Goal: Information Seeking & Learning: Learn about a topic

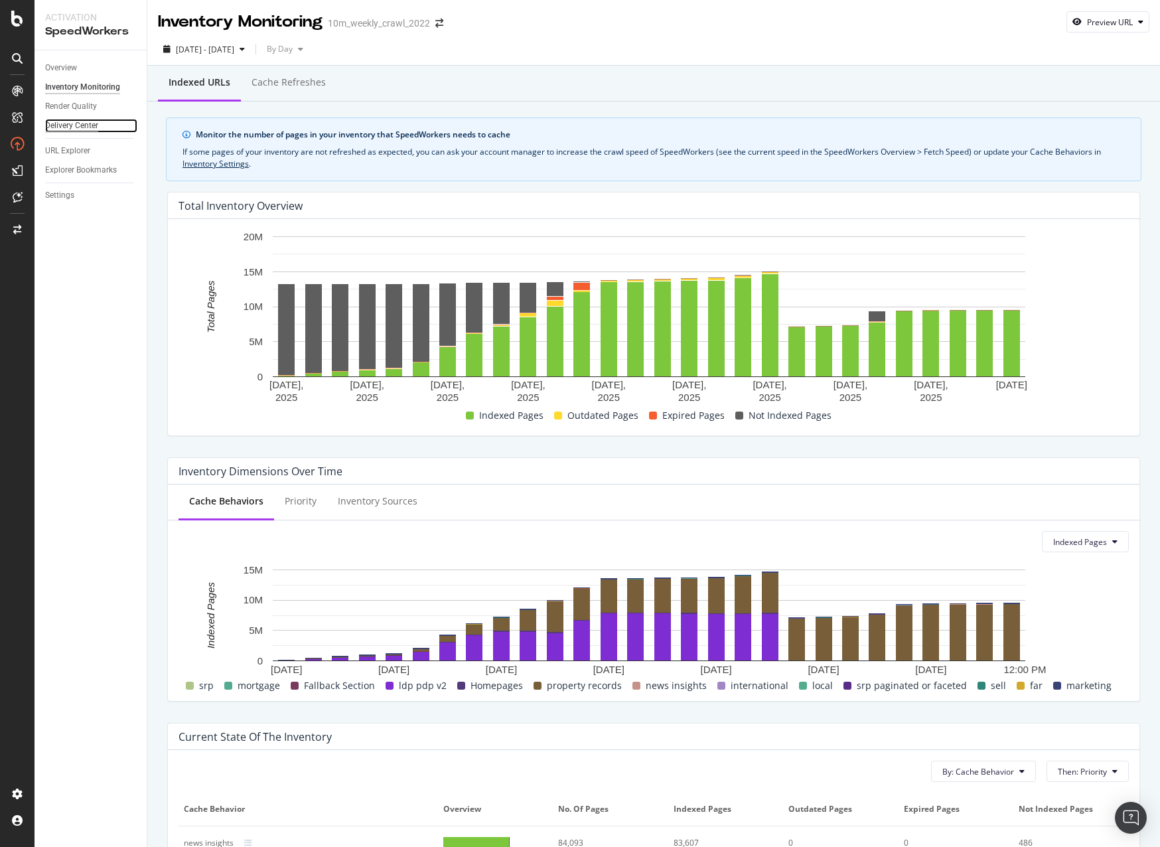
click at [60, 126] on div "Delivery Center" at bounding box center [71, 126] width 53 height 14
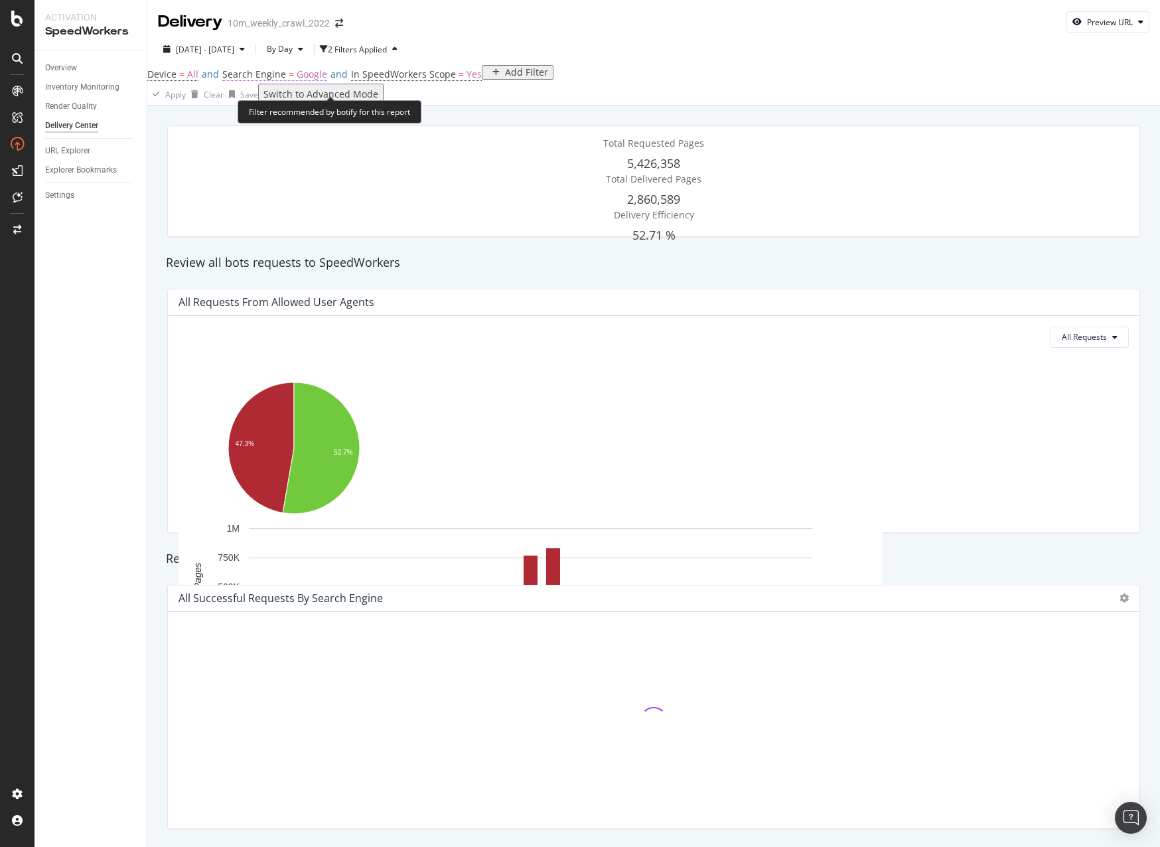
click at [319, 80] on span "Google" at bounding box center [312, 74] width 31 height 13
click at [270, 102] on span "Google" at bounding box center [261, 95] width 27 height 11
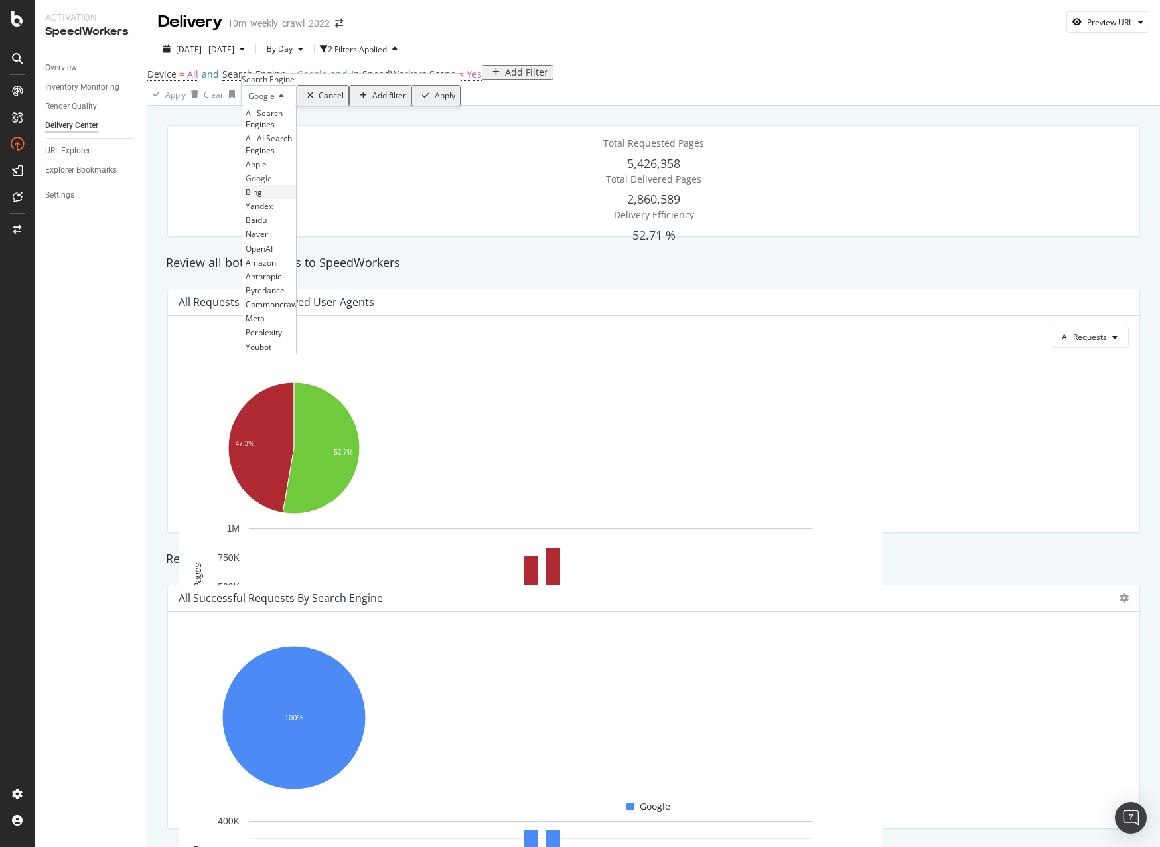
click at [285, 199] on div "Bing" at bounding box center [269, 192] width 54 height 14
click at [425, 100] on div "Apply" at bounding box center [435, 95] width 21 height 9
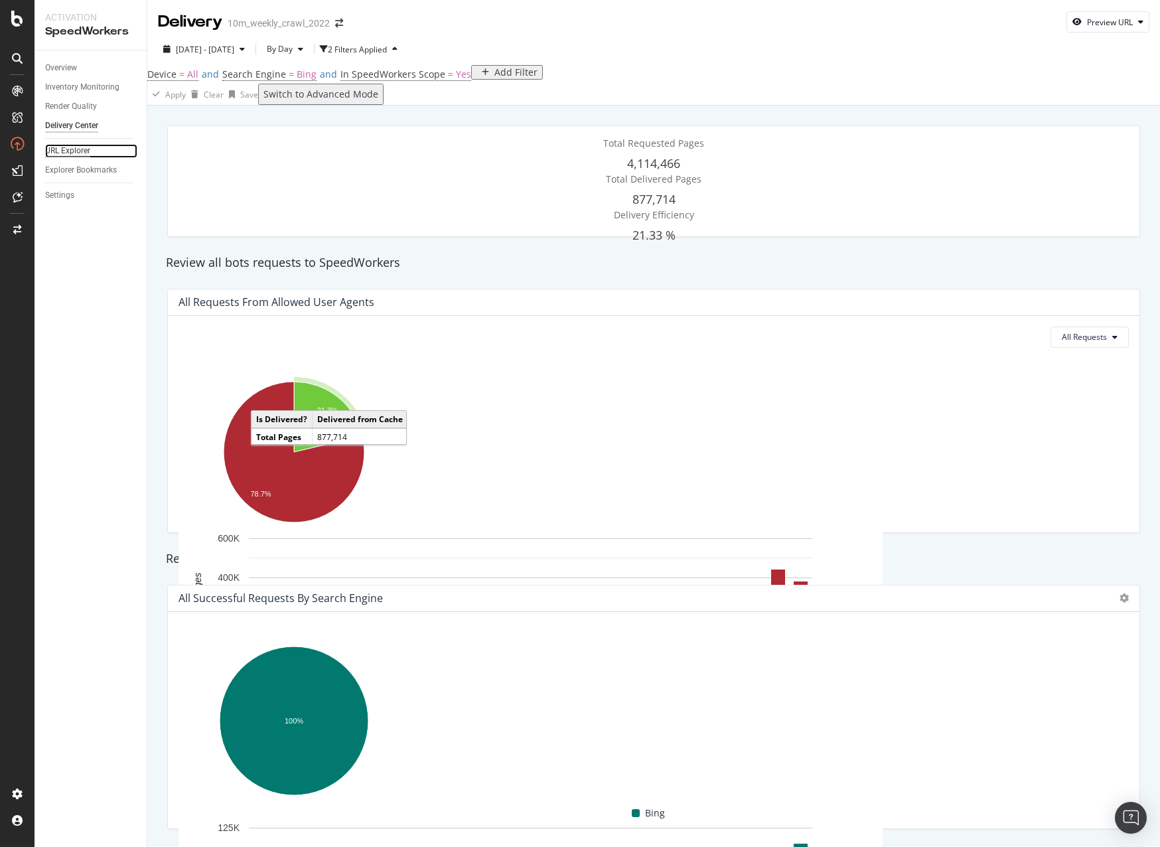
click at [72, 152] on div "URL Explorer" at bounding box center [67, 151] width 45 height 14
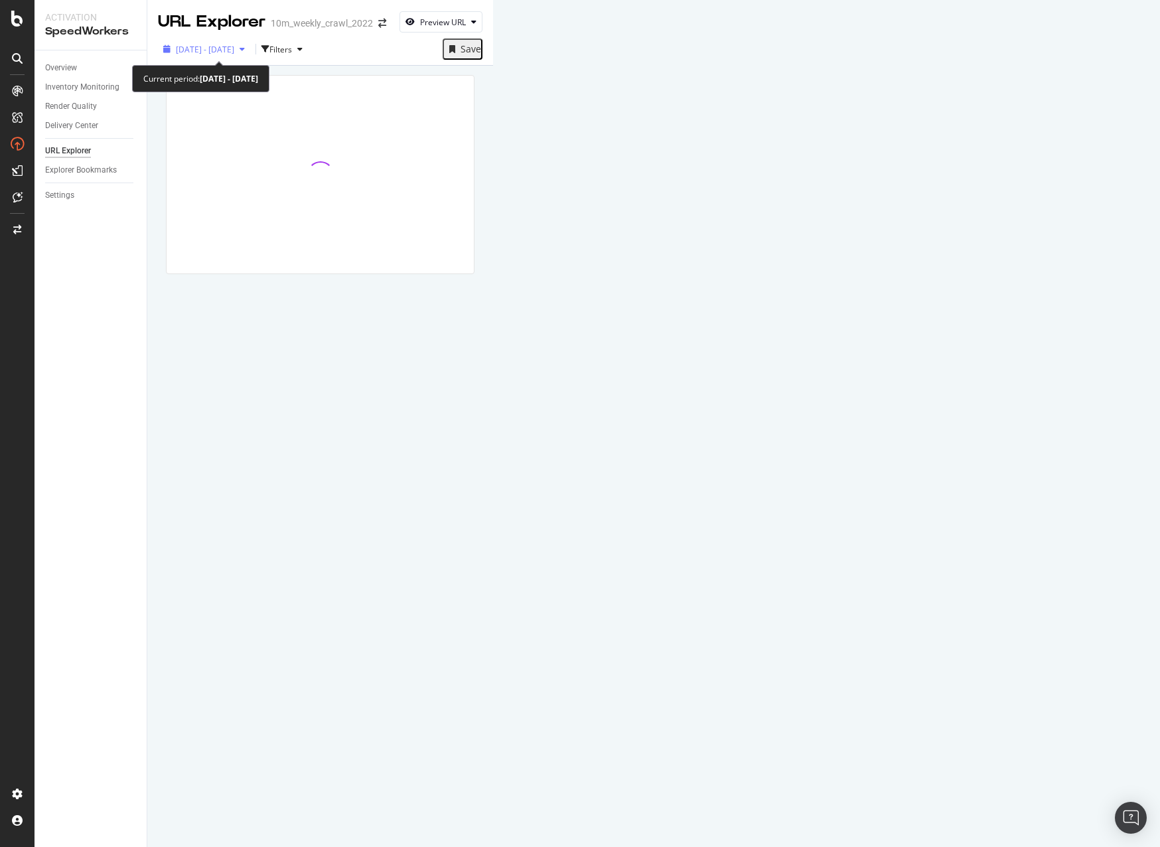
click at [234, 49] on span "[DATE] - [DATE]" at bounding box center [205, 49] width 58 height 11
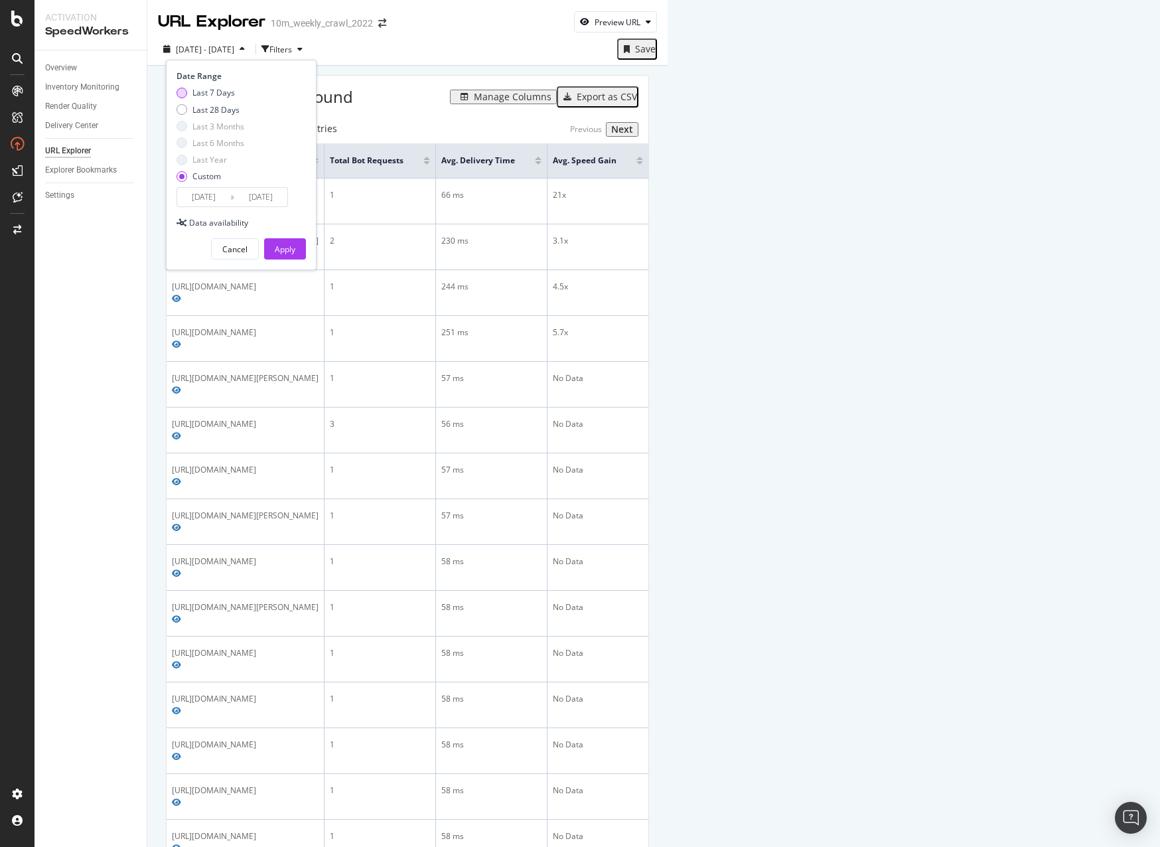
click at [185, 90] on div "Last 7 Days" at bounding box center [182, 93] width 11 height 11
type input "[DATE]"
click at [287, 251] on div "Apply" at bounding box center [285, 249] width 21 height 11
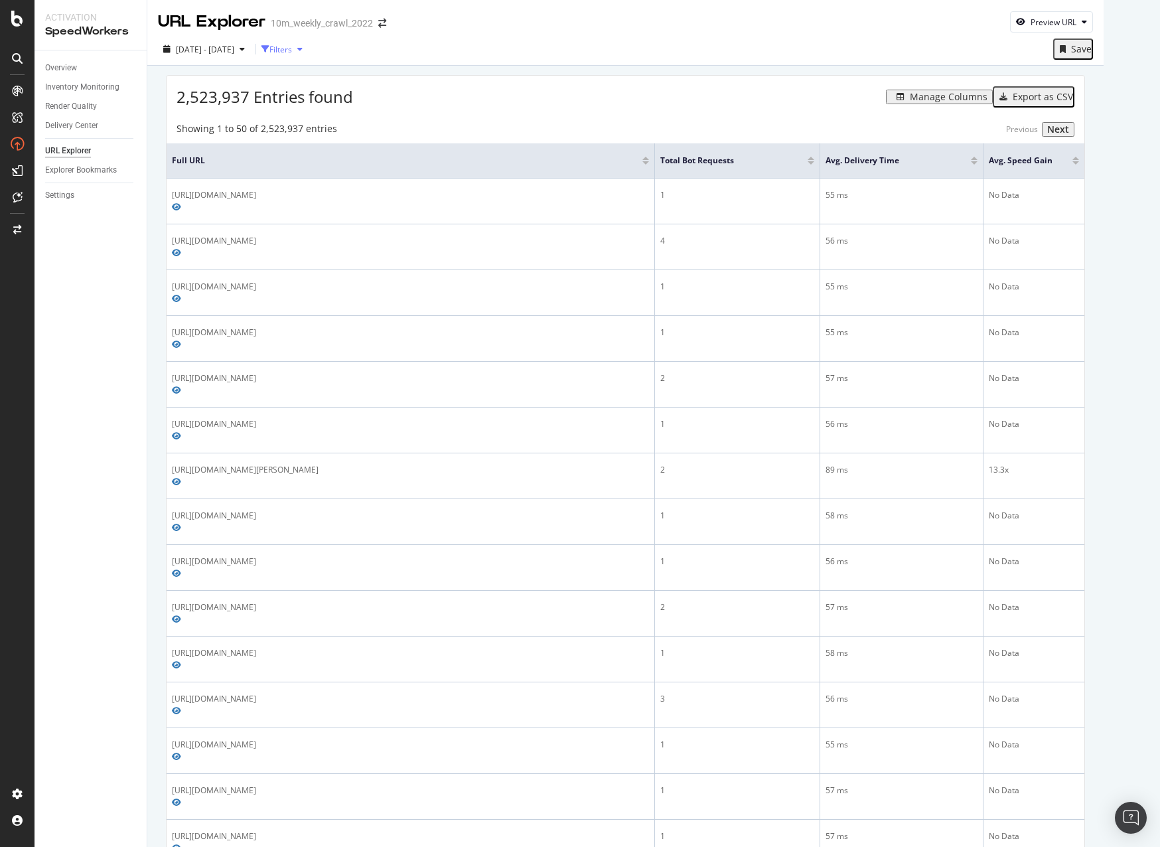
click at [292, 54] on div "Filters" at bounding box center [280, 49] width 23 height 11
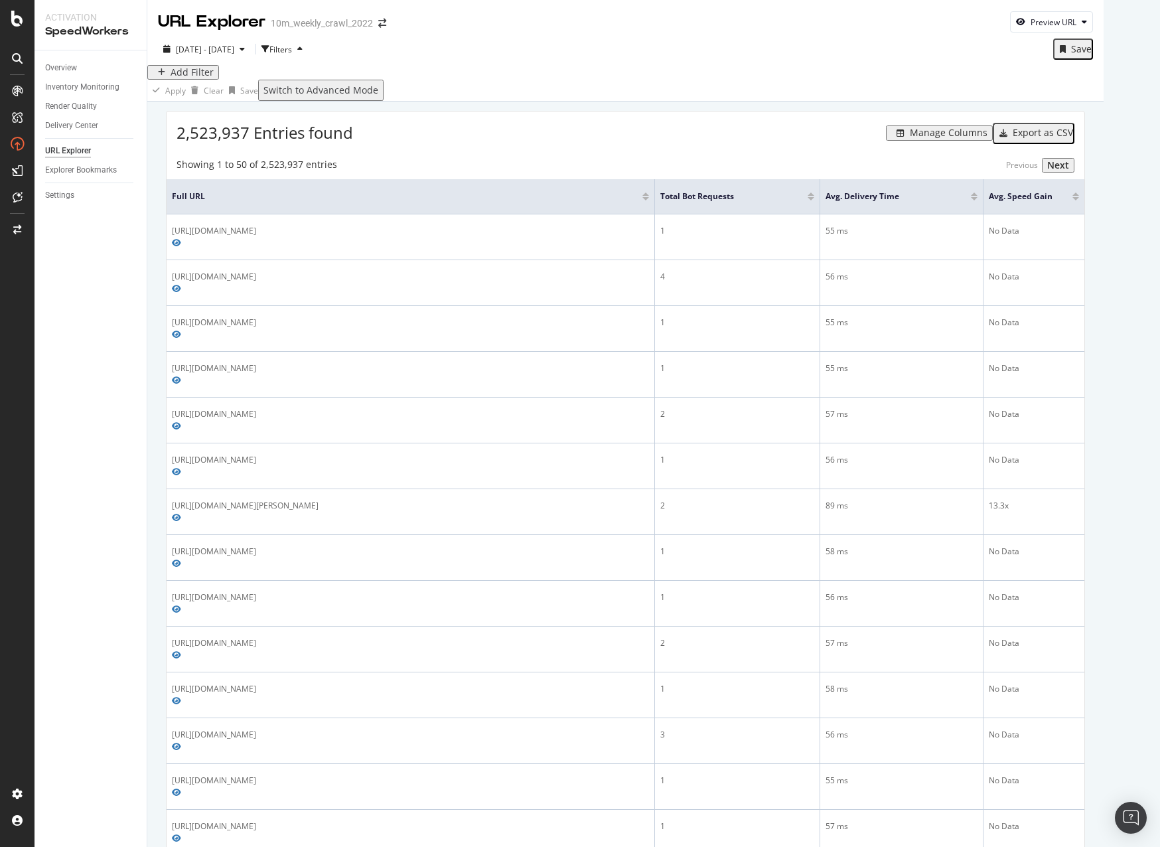
click at [194, 78] on div "Add Filter" at bounding box center [192, 72] width 43 height 11
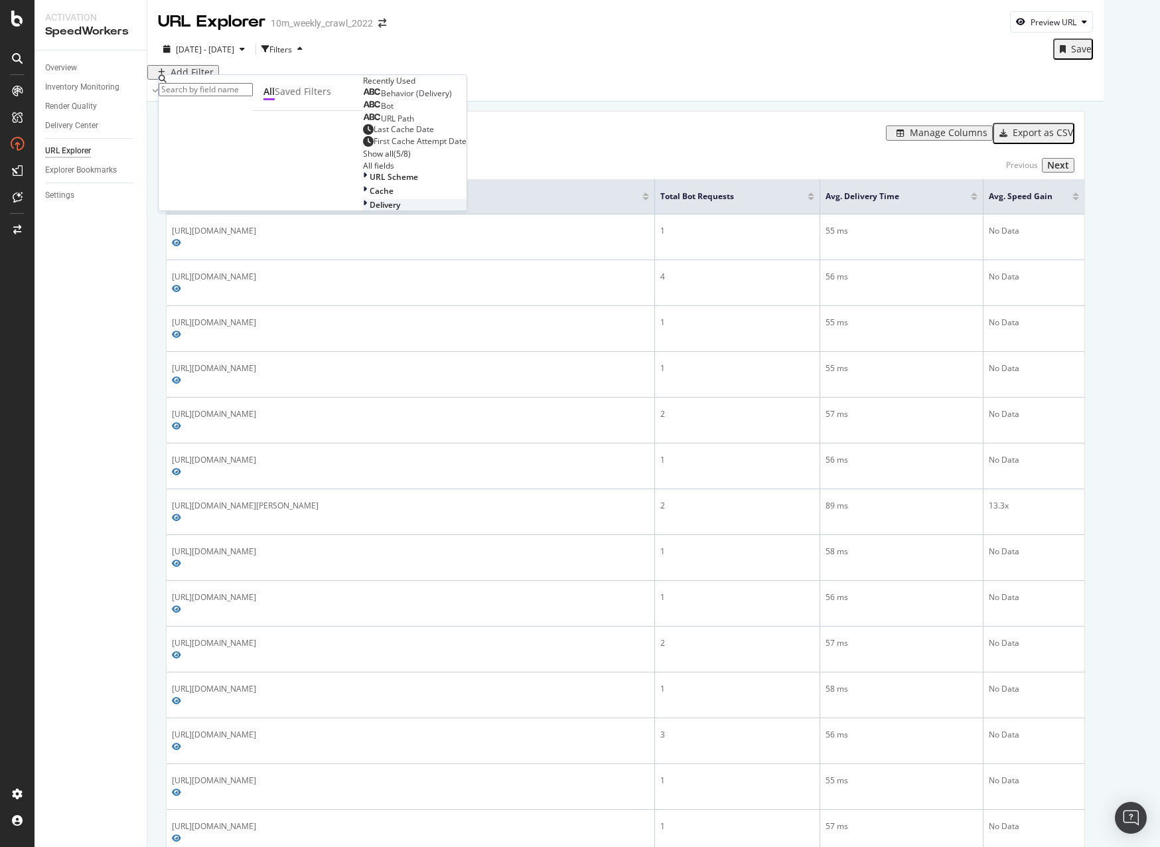
click at [370, 210] on span "Delivery" at bounding box center [385, 204] width 31 height 11
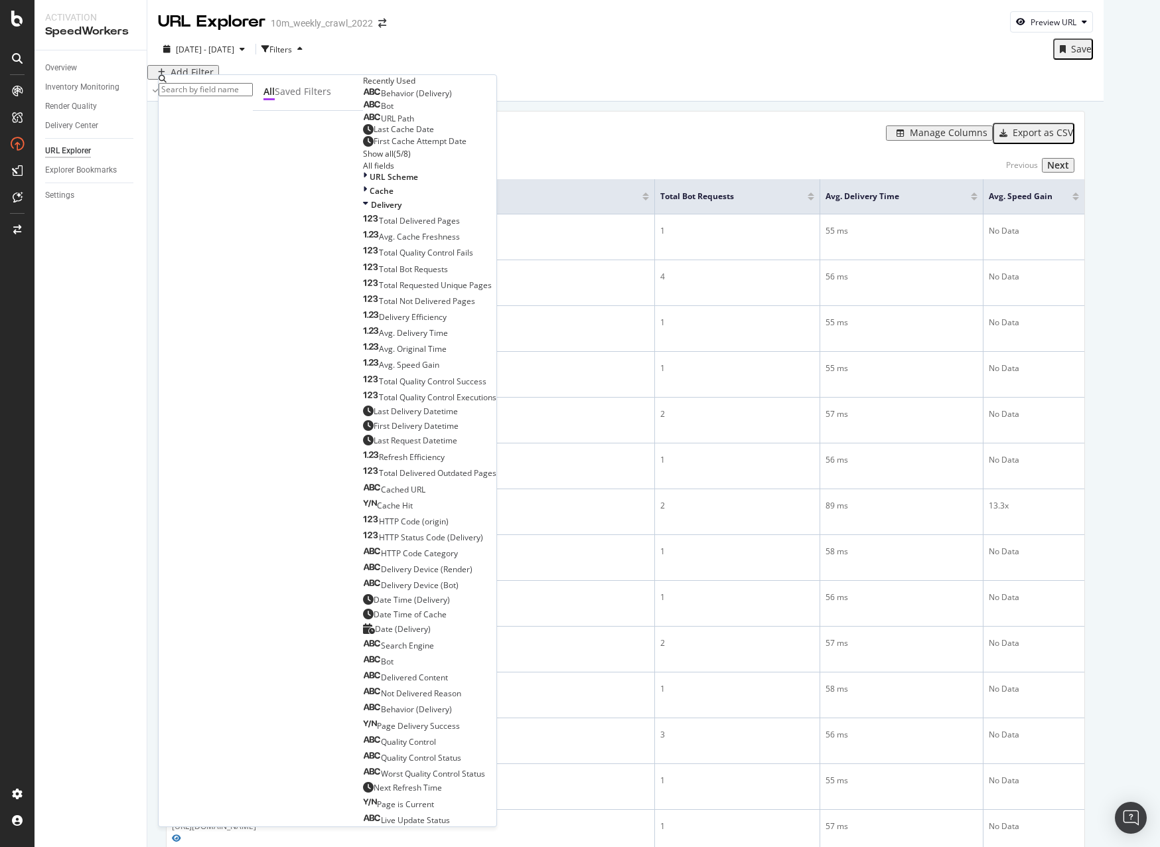
scroll to position [25, 0]
click at [381, 99] on span "Behavior (Delivery)" at bounding box center [416, 93] width 71 height 11
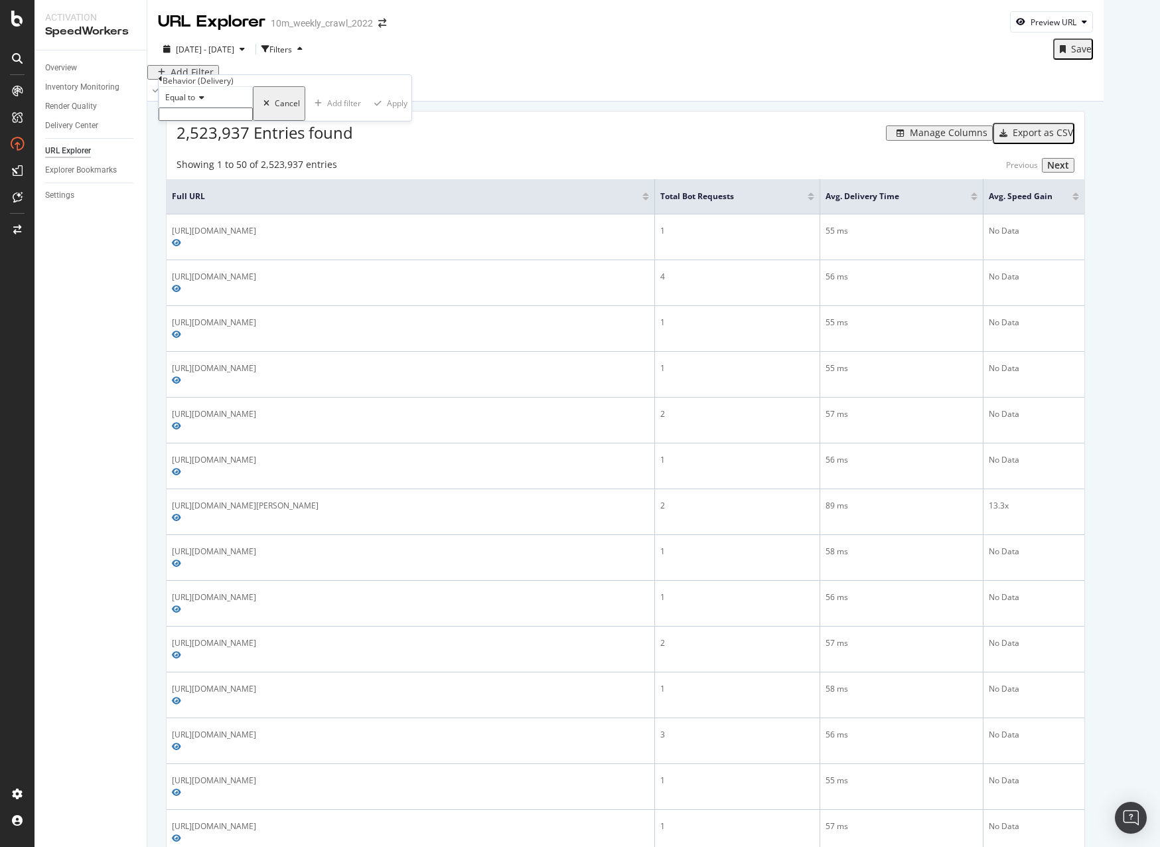
click at [215, 121] on input "text" at bounding box center [206, 114] width 94 height 13
click at [196, 147] on span "News and Insights: Internal Search Pages" at bounding box center [180, 141] width 34 height 11
type input "News and Insights: Internal Search Pages"
click at [391, 112] on div "Apply" at bounding box center [401, 107] width 21 height 9
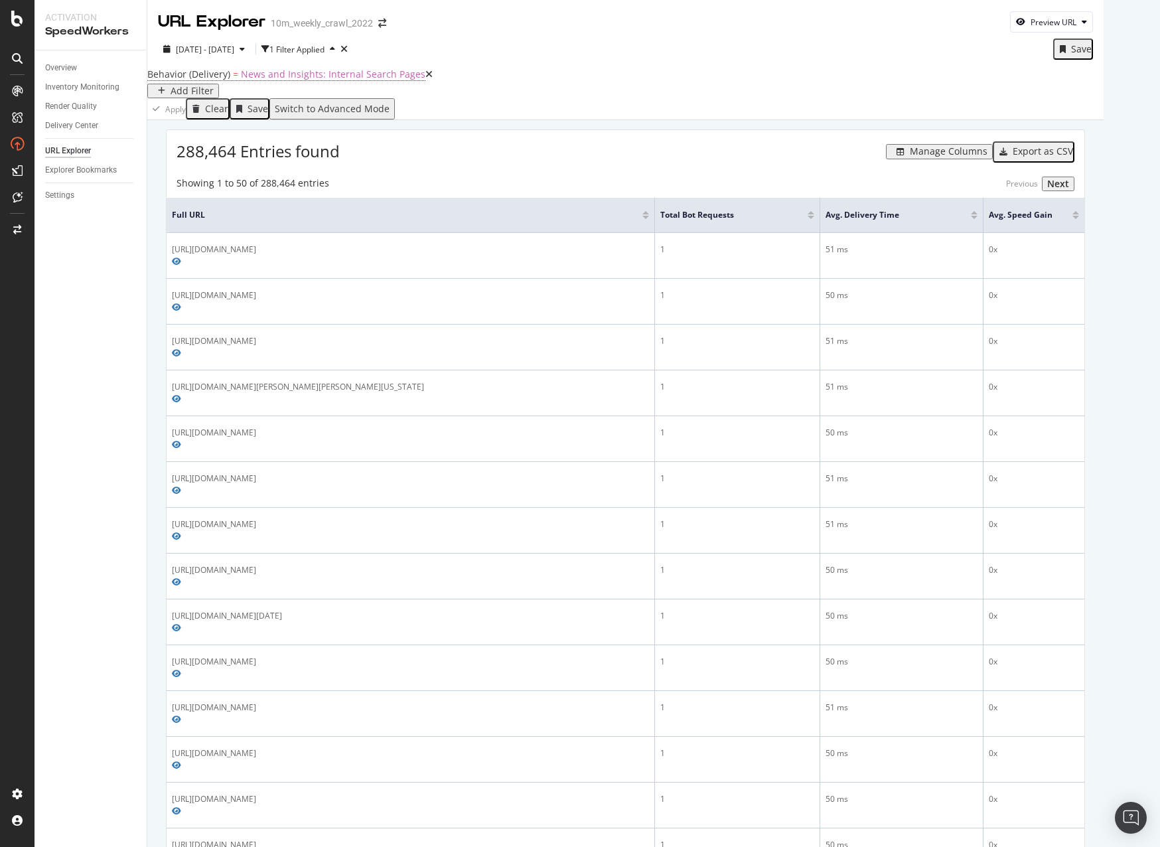
click at [984, 157] on div "Manage Columns" at bounding box center [949, 151] width 78 height 11
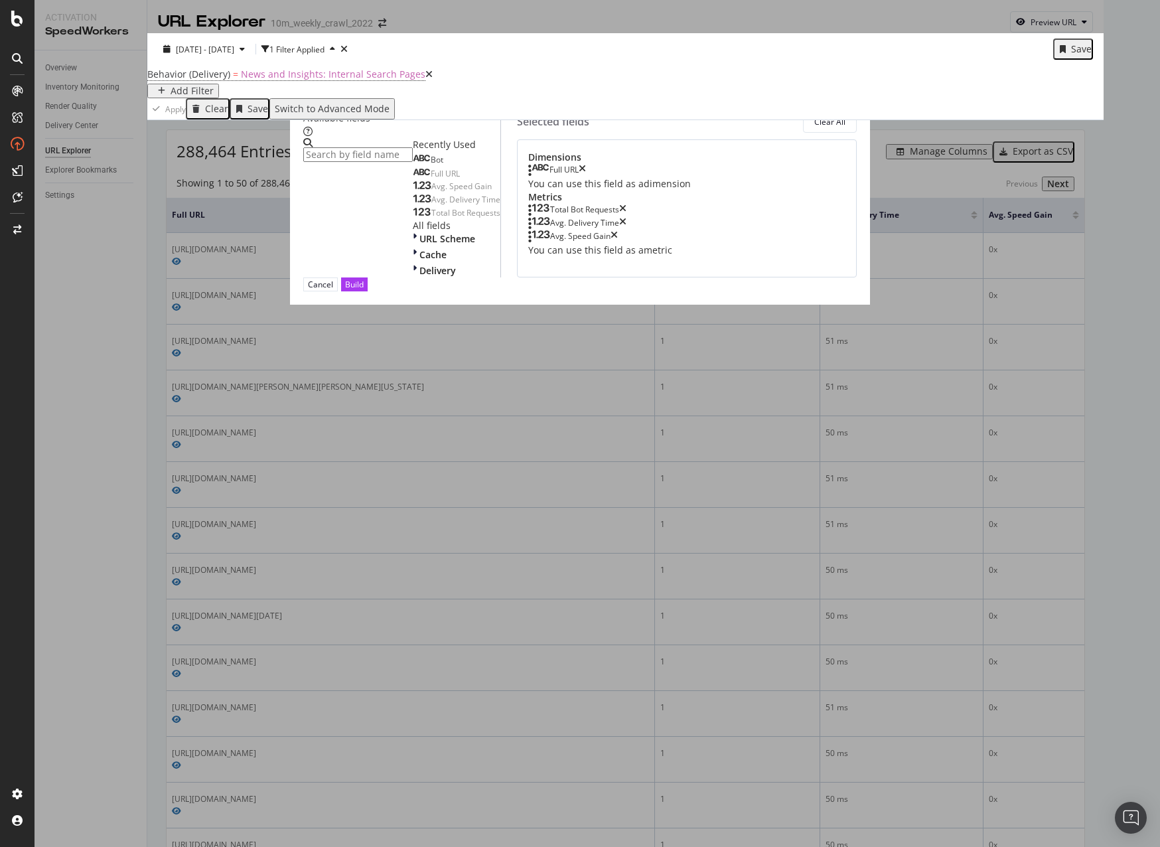
click at [431, 165] on span "Bot" at bounding box center [437, 159] width 13 height 11
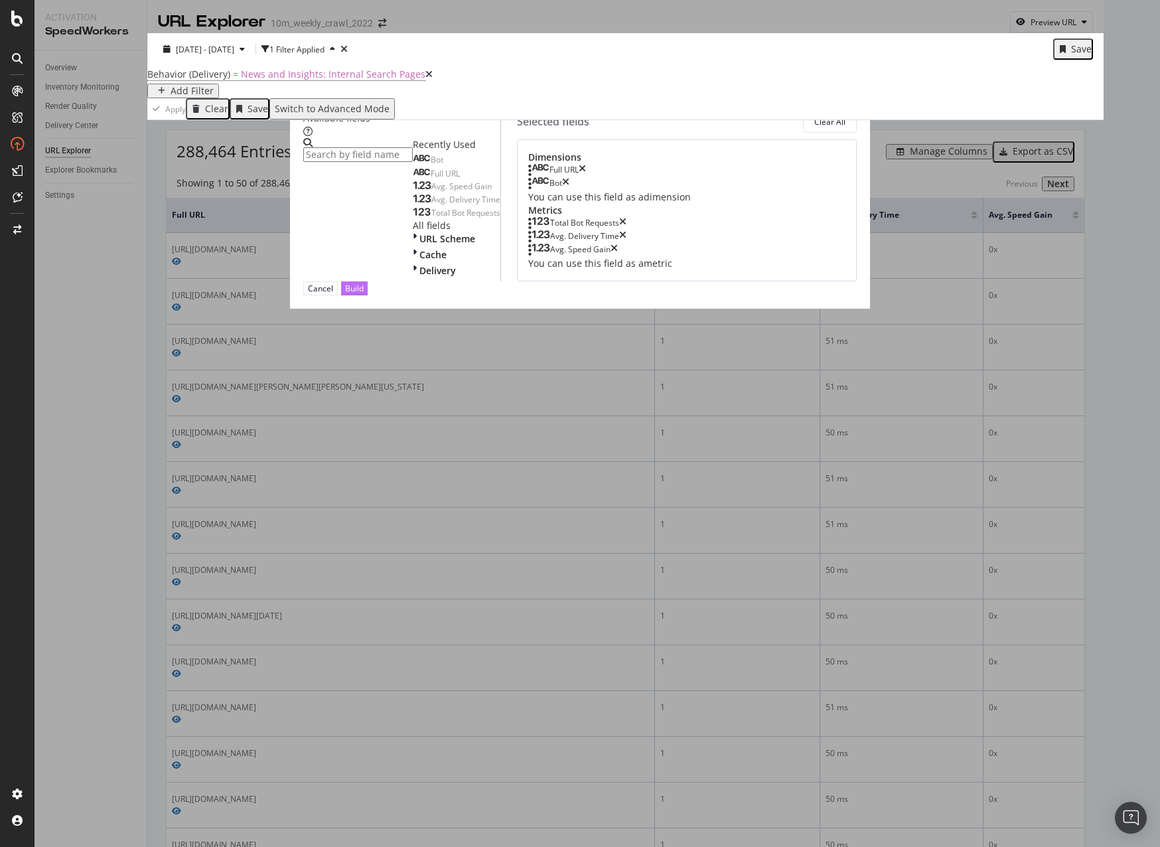
click at [364, 294] on div "Build" at bounding box center [354, 288] width 19 height 11
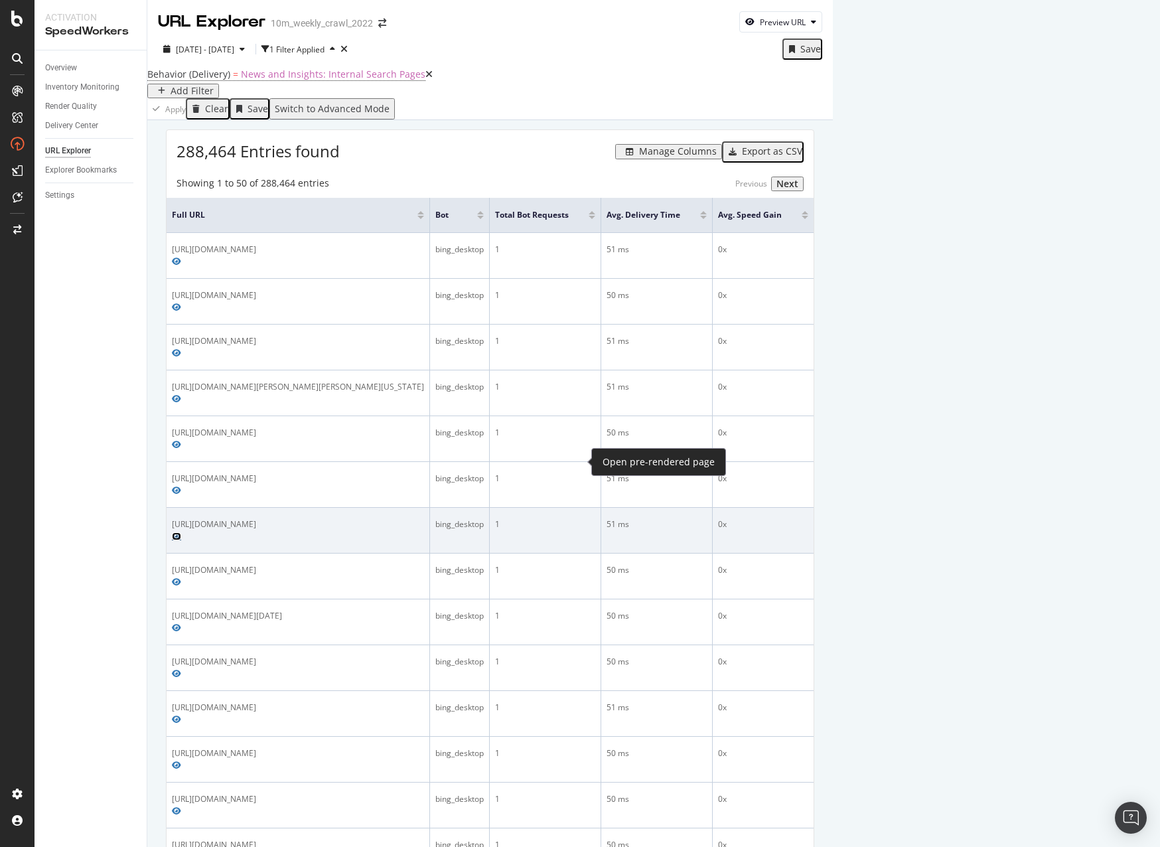
click at [181, 532] on icon "Preview https://www.realtor.com/news/search/?q=How+do+you+find+out+your+state+r…" at bounding box center [176, 536] width 9 height 8
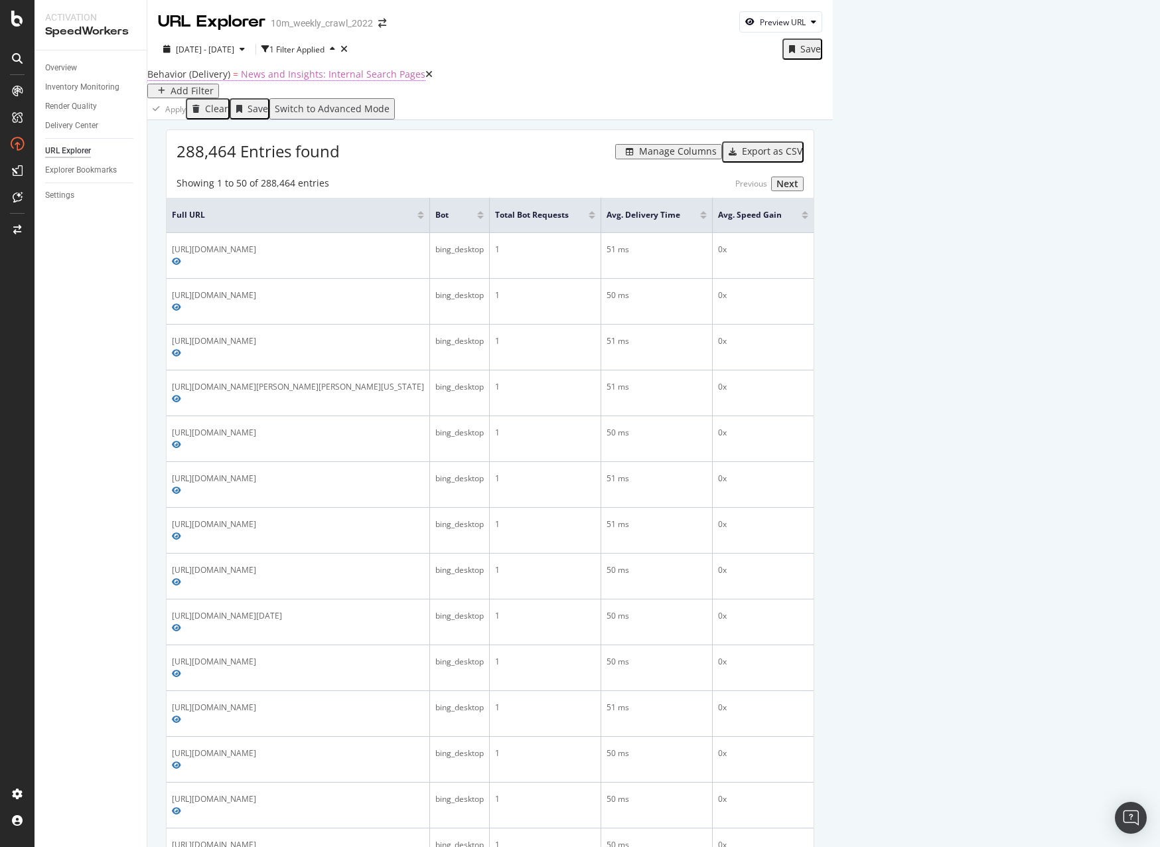
click at [327, 80] on span "News and Insights: Internal Search Pages" at bounding box center [333, 74] width 185 height 13
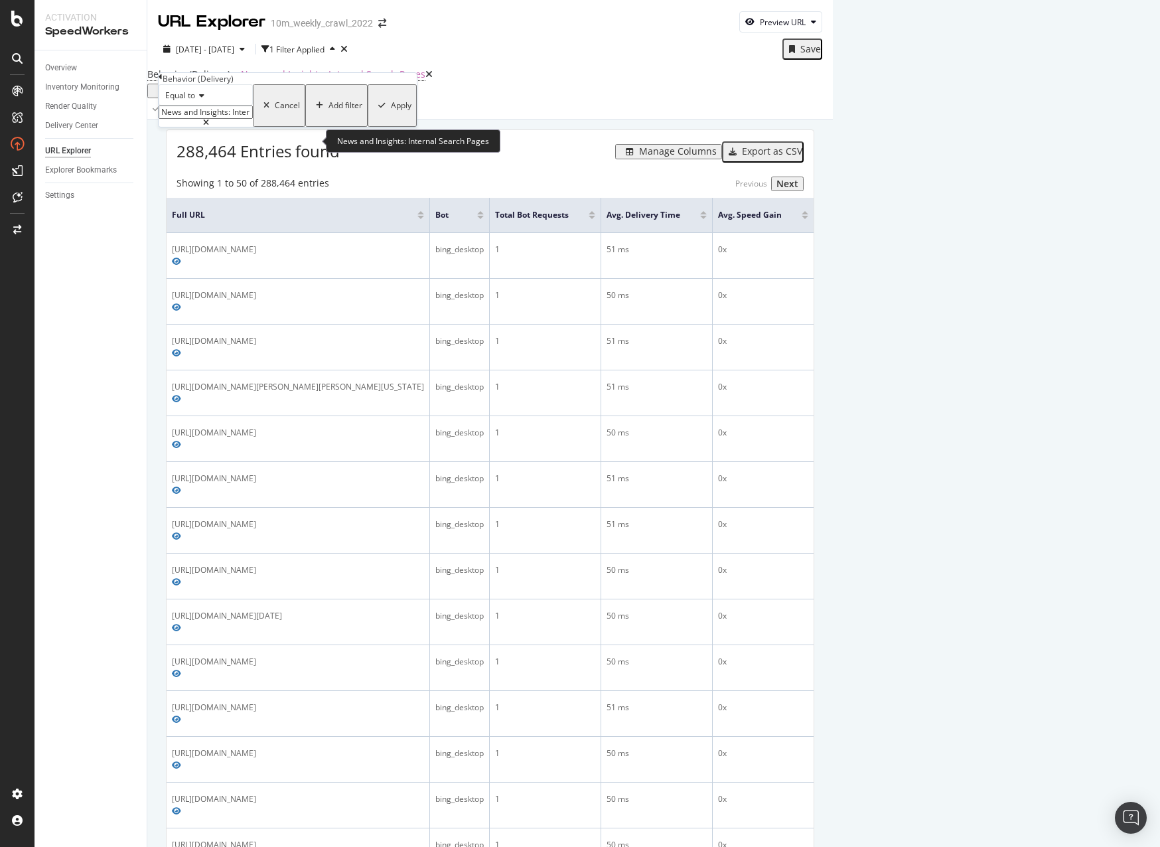
click at [230, 119] on input "News and Insights: Internal Search Pages" at bounding box center [206, 112] width 94 height 13
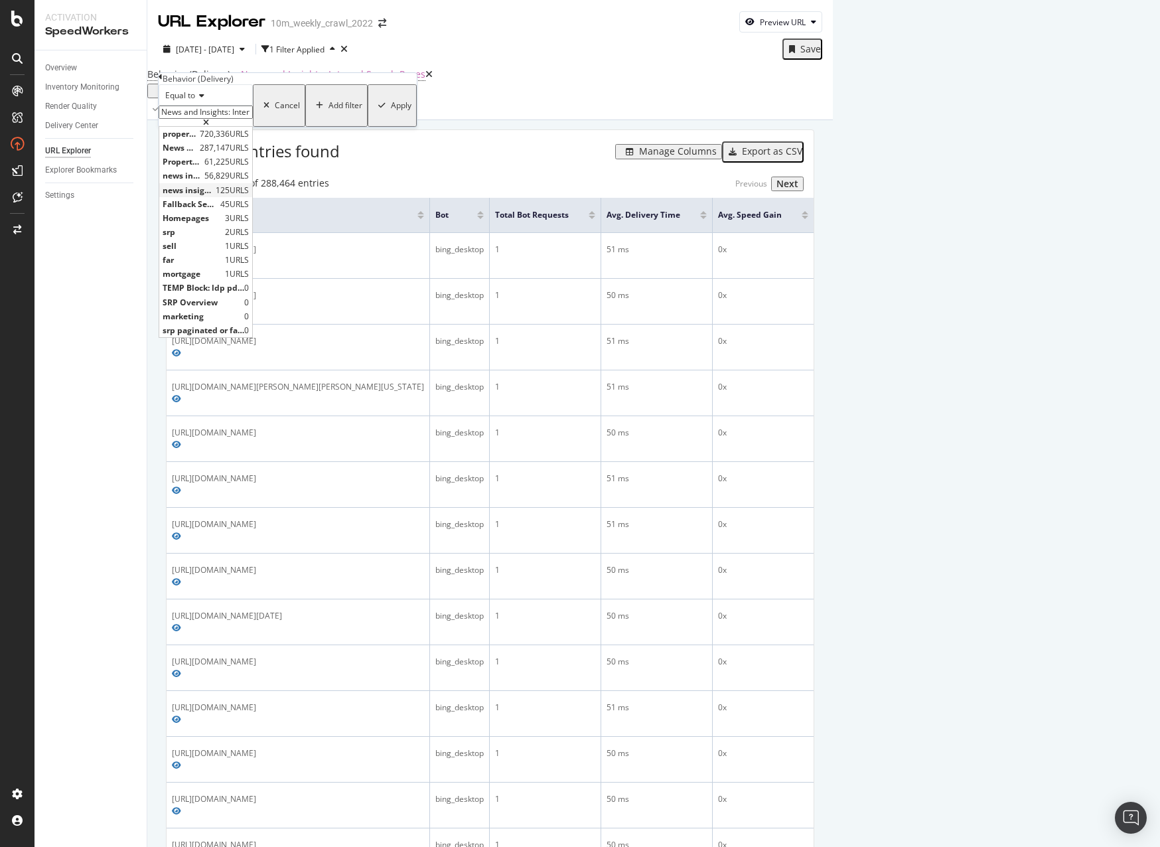
click at [212, 196] on span "news insights main categories" at bounding box center [188, 190] width 50 height 11
type input "news insights main categories"
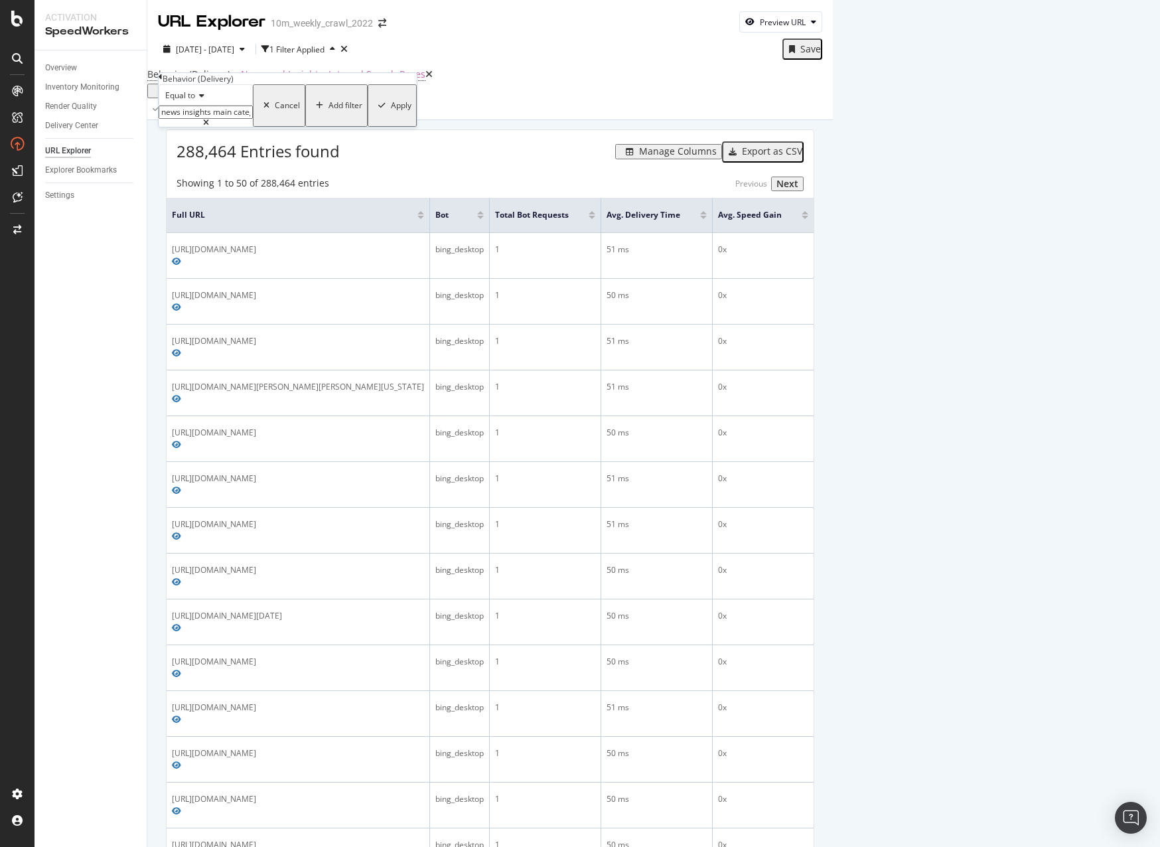
click at [391, 110] on div "Apply" at bounding box center [401, 105] width 21 height 9
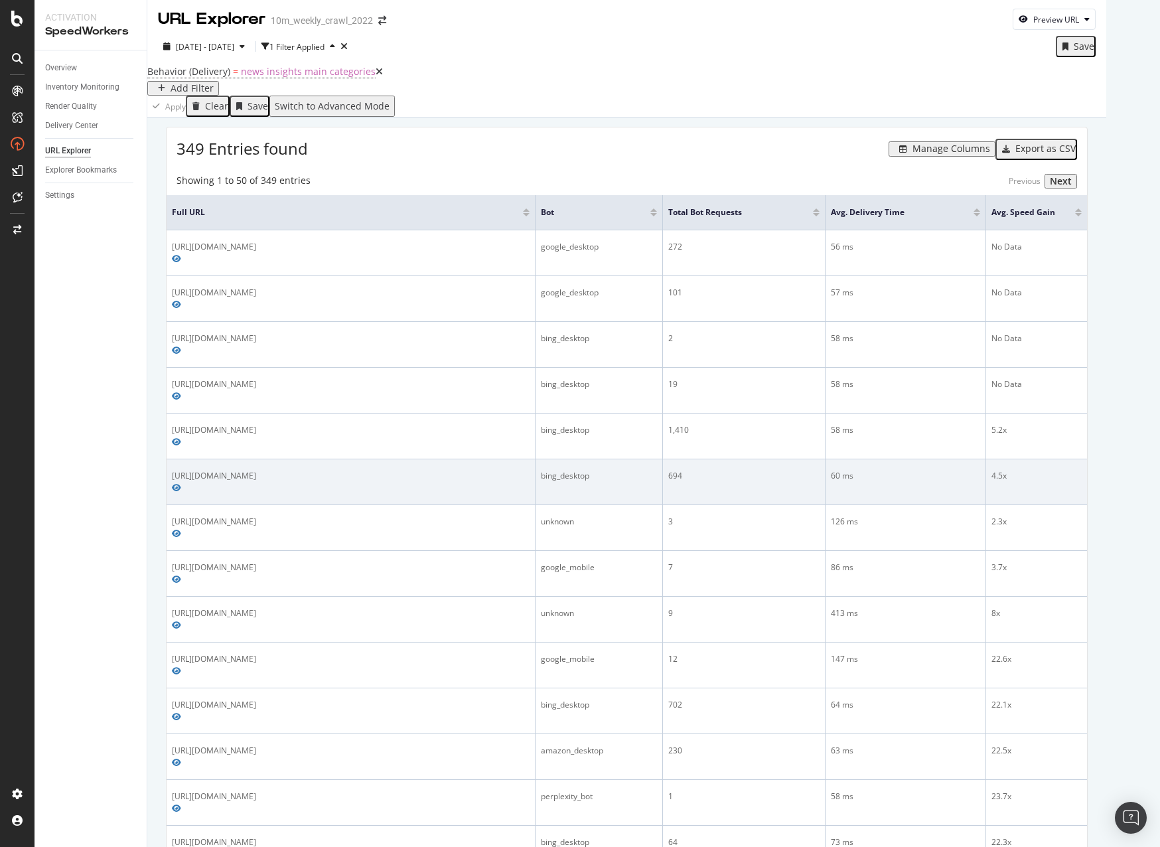
scroll to position [5, 0]
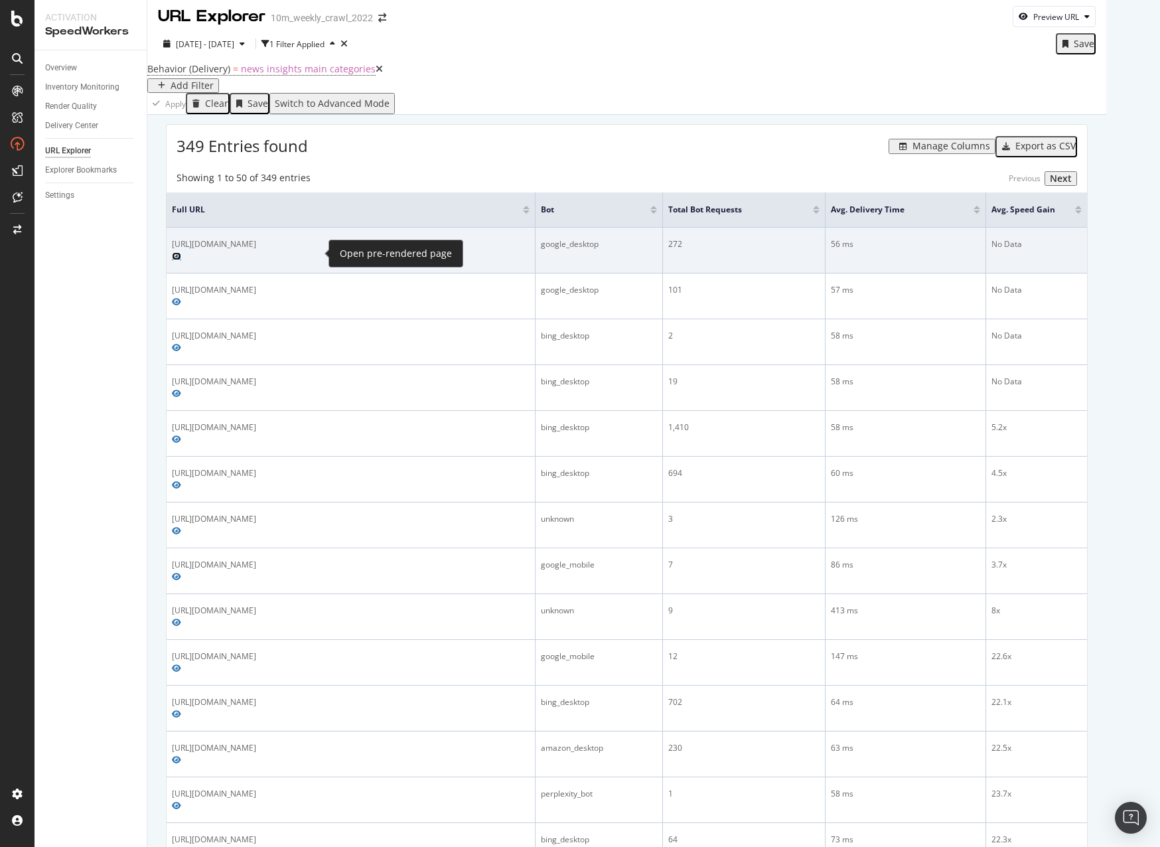
click at [181, 254] on icon "Preview https://www.realtor.com/news/feed/" at bounding box center [176, 256] width 9 height 8
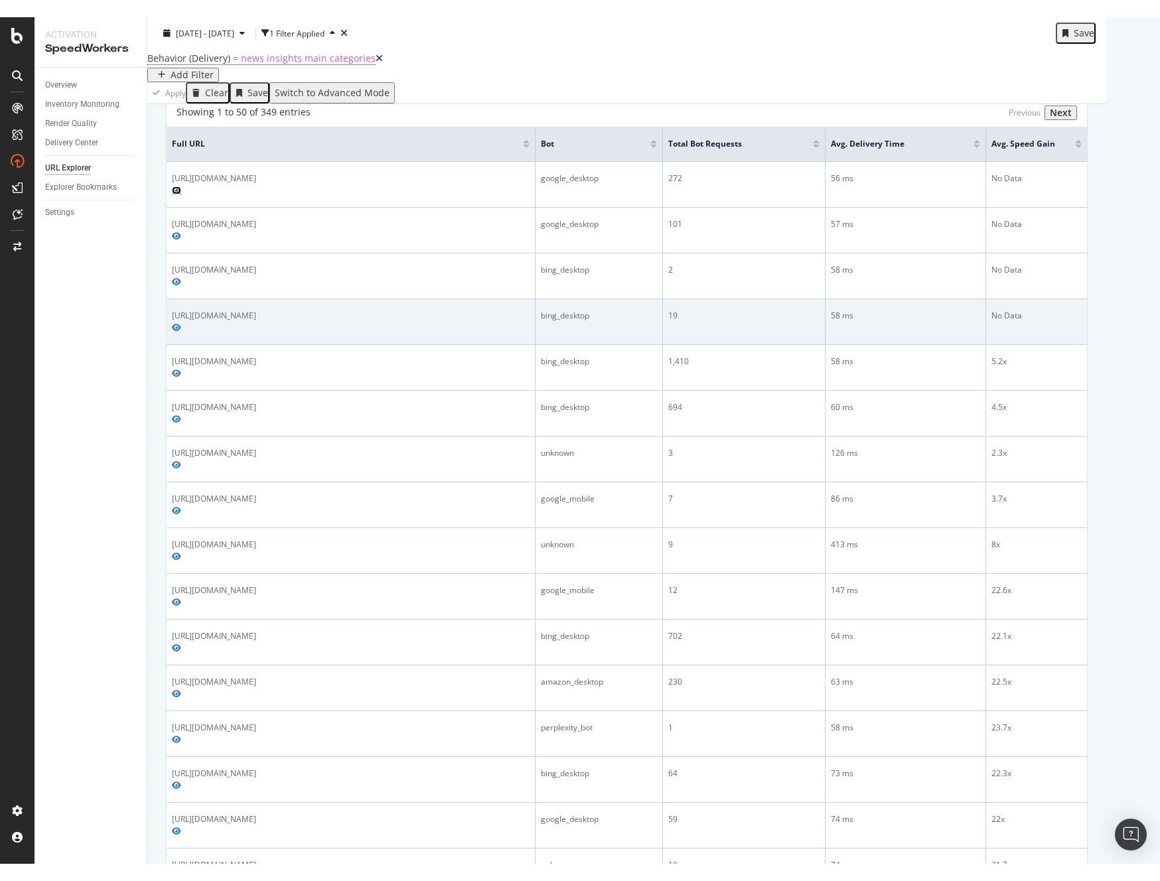
scroll to position [82, 0]
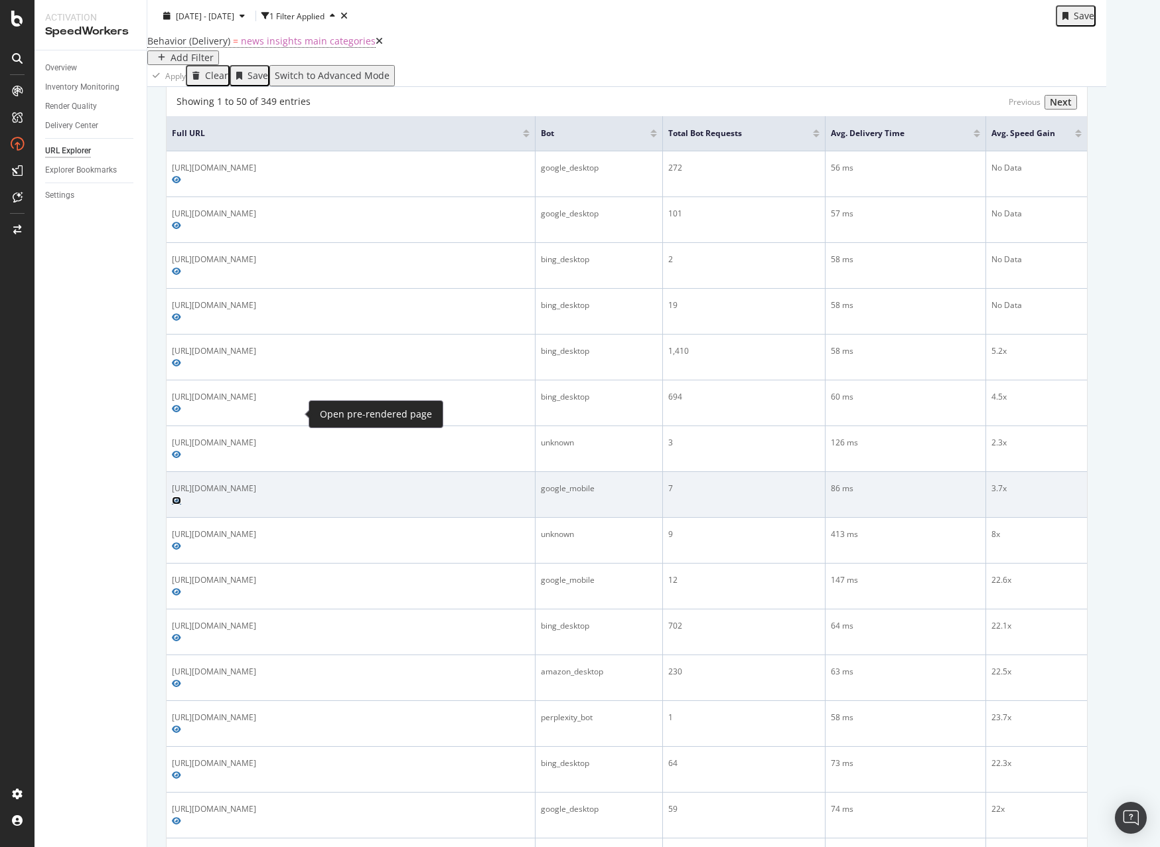
click at [181, 496] on icon "Preview https://www.realtor.com/living/" at bounding box center [176, 500] width 9 height 8
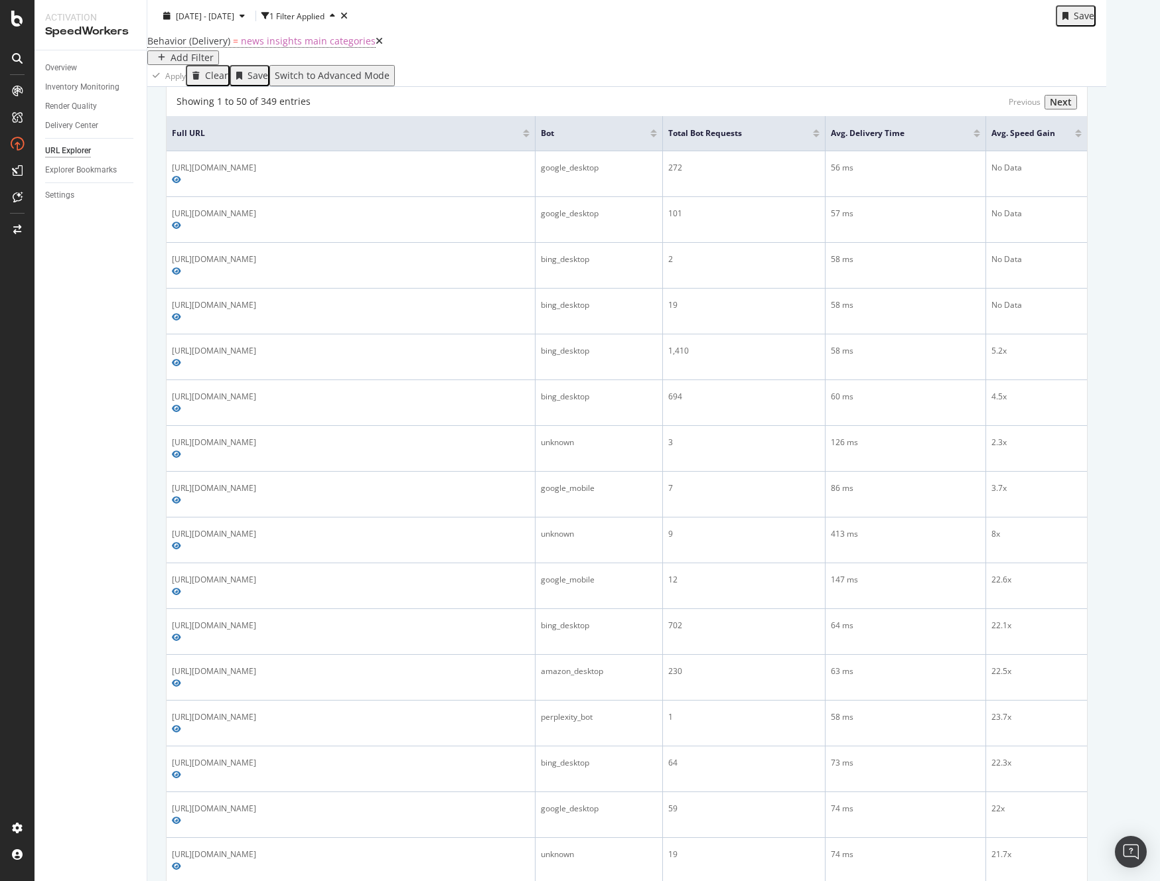
scroll to position [0, 0]
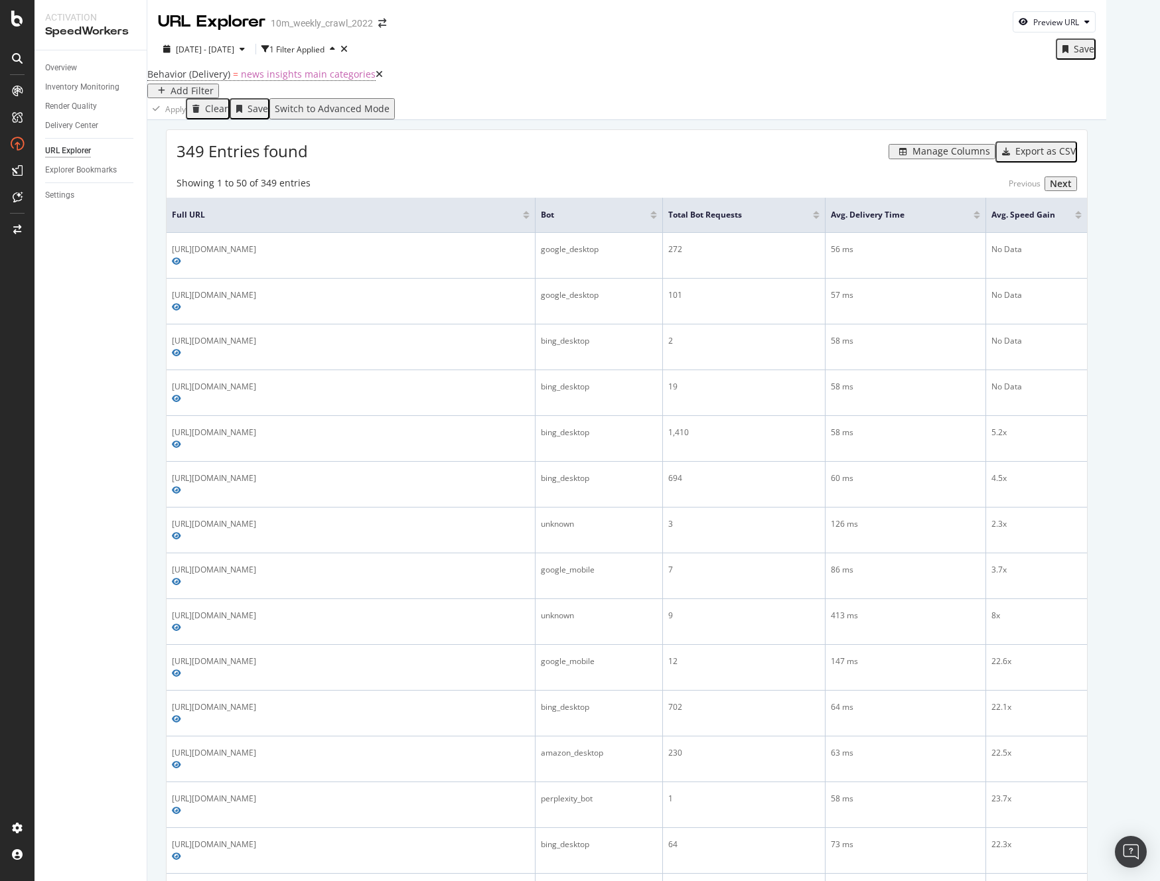
click at [76, 477] on div "Overview Inventory Monitoring Render Quality Delivery Center URL Explorer Explo…" at bounding box center [91, 465] width 112 height 831
click at [70, 85] on div "Inventory Monitoring" at bounding box center [82, 87] width 74 height 14
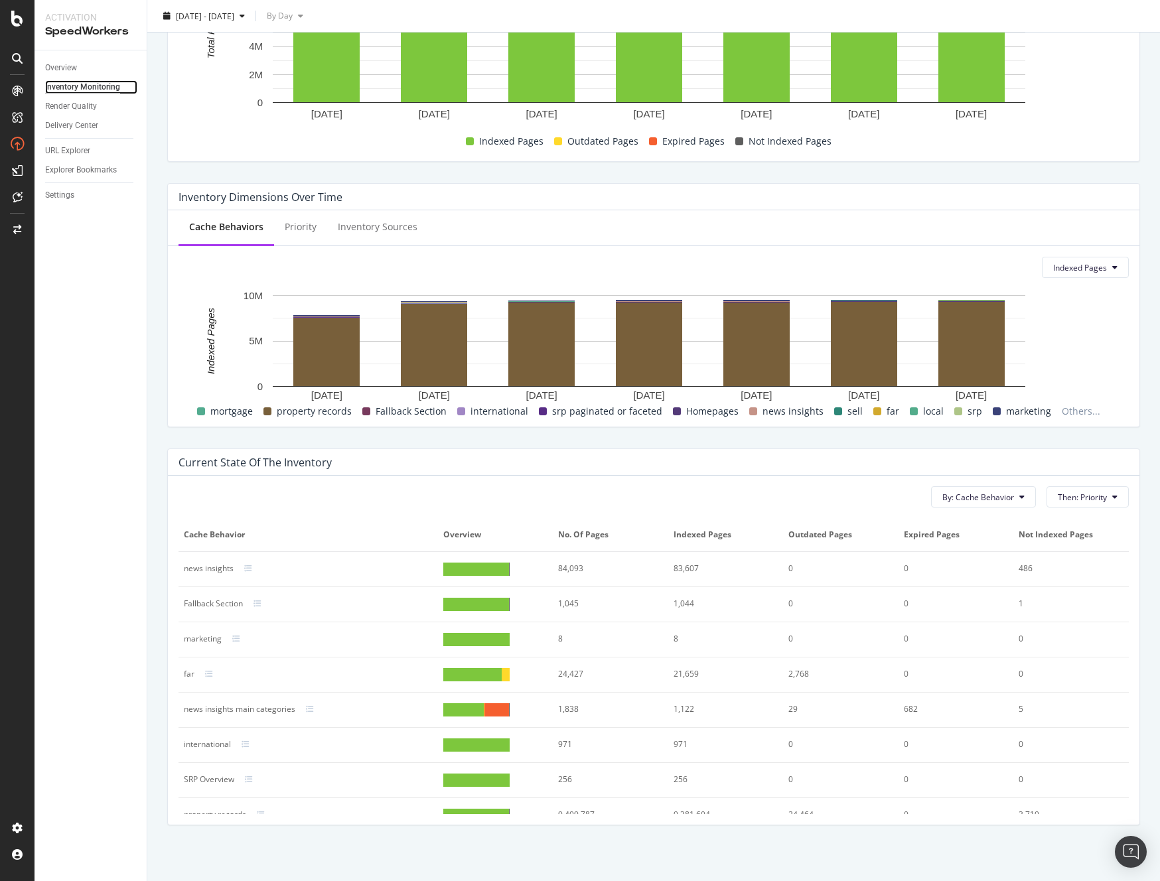
scroll to position [275, 0]
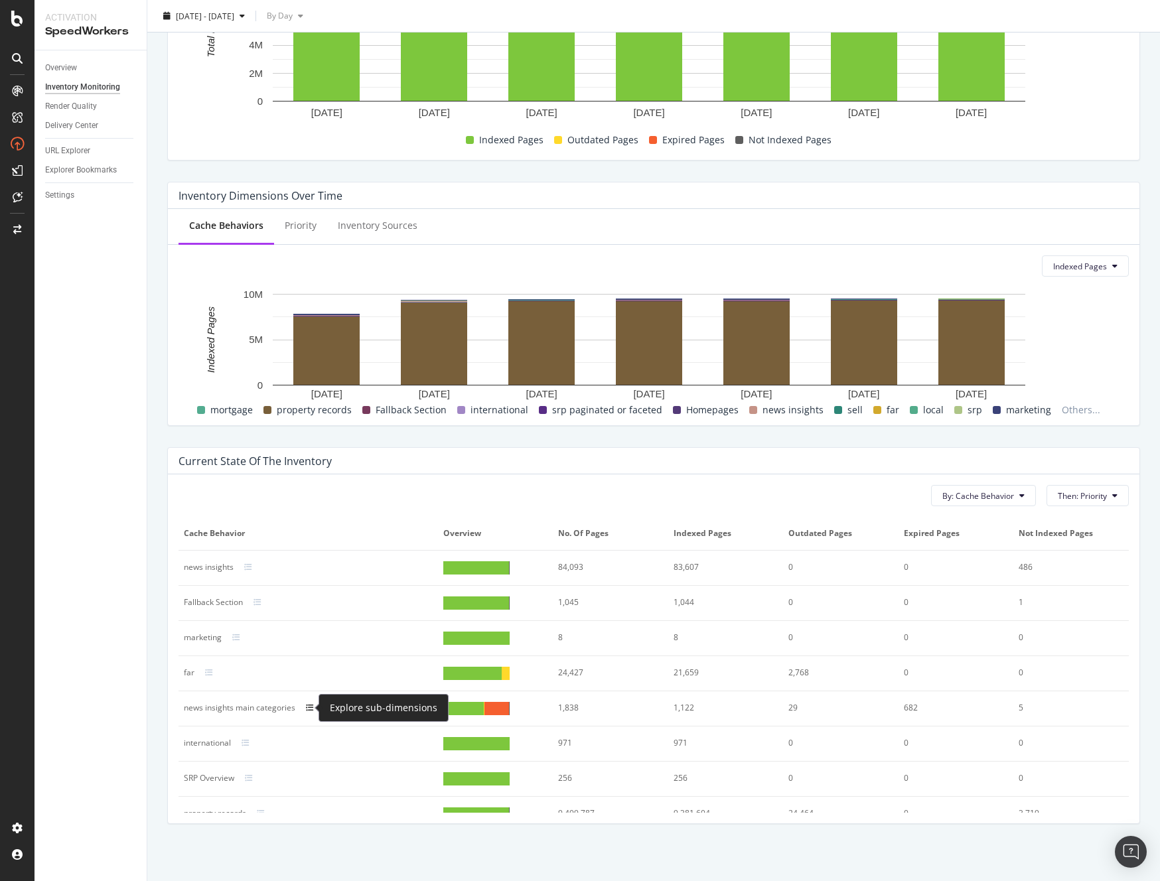
click at [308, 709] on icon at bounding box center [310, 708] width 8 height 8
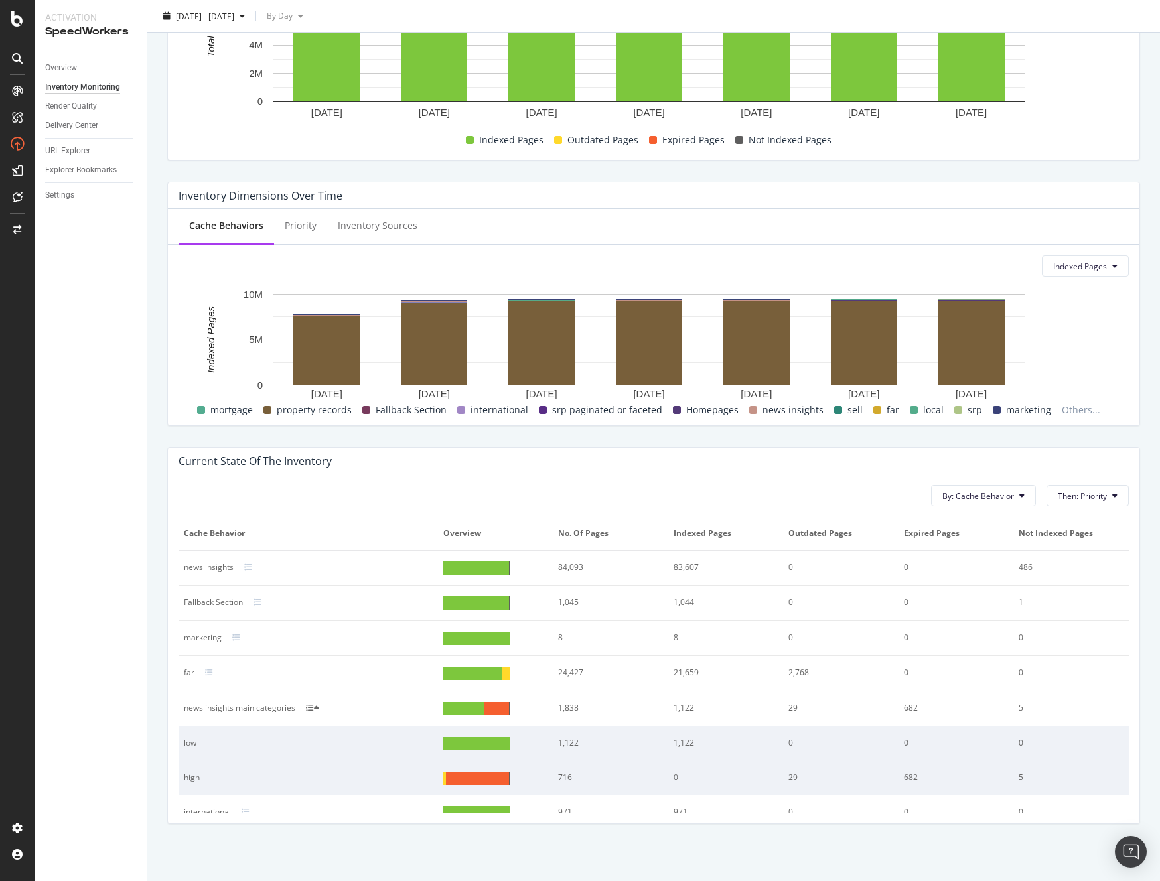
click at [242, 711] on div "news insights main categories" at bounding box center [240, 708] width 112 height 12
click at [447, 747] on div at bounding box center [476, 743] width 66 height 13
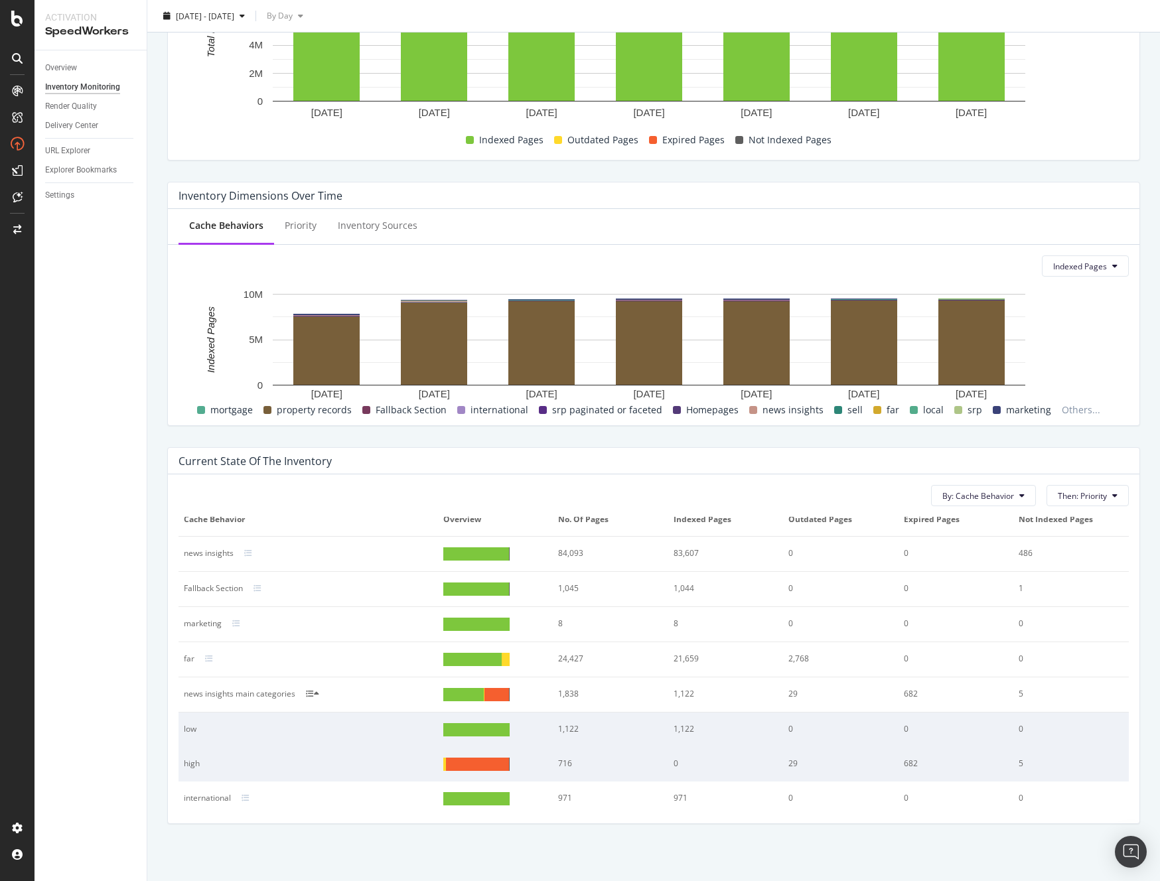
scroll to position [0, 0]
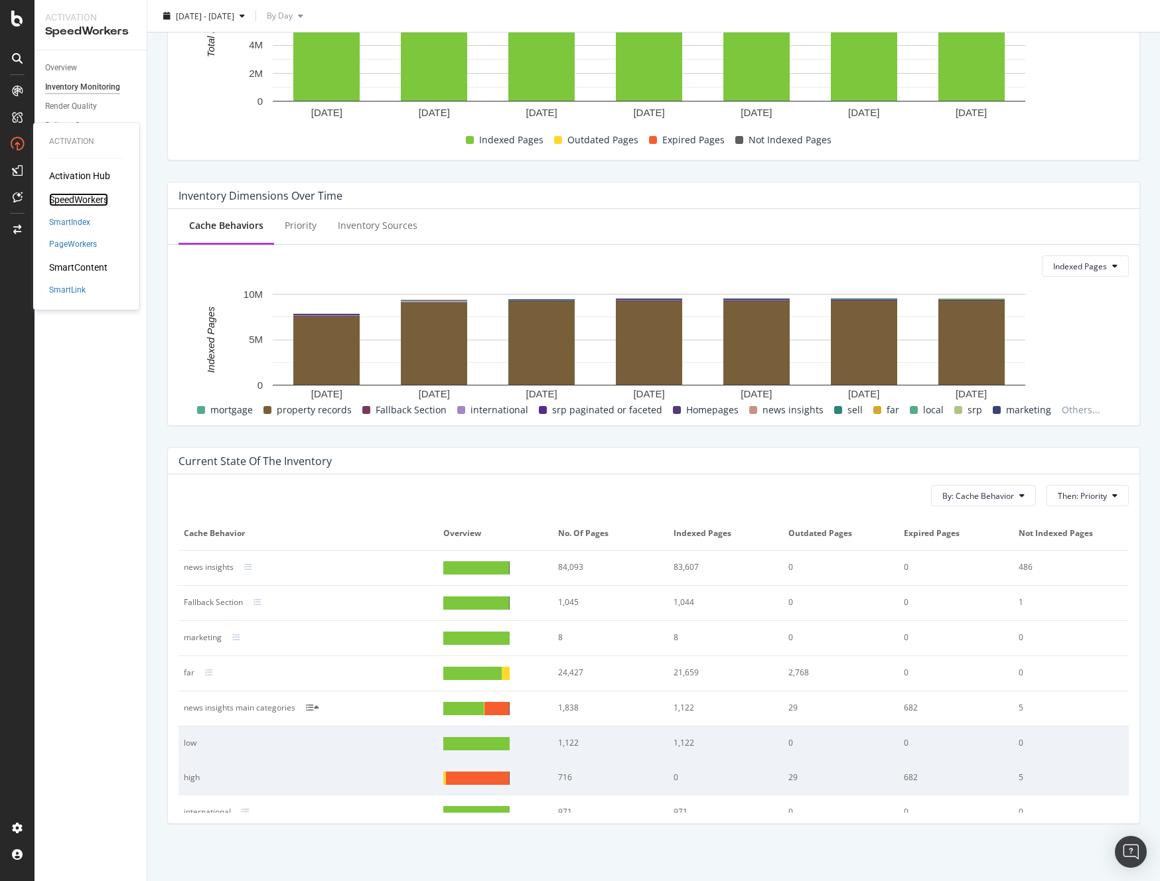
click at [87, 197] on div "SpeedWorkers" at bounding box center [78, 199] width 59 height 13
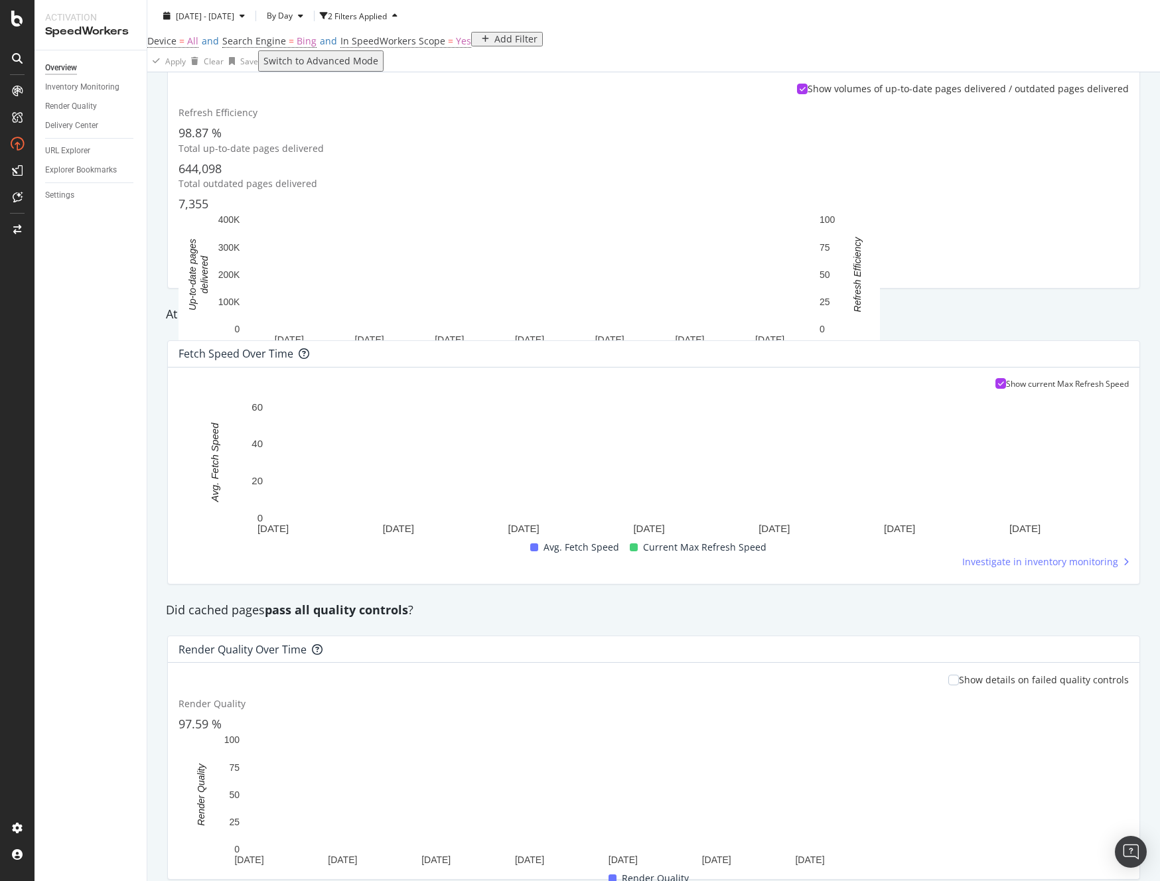
scroll to position [663, 0]
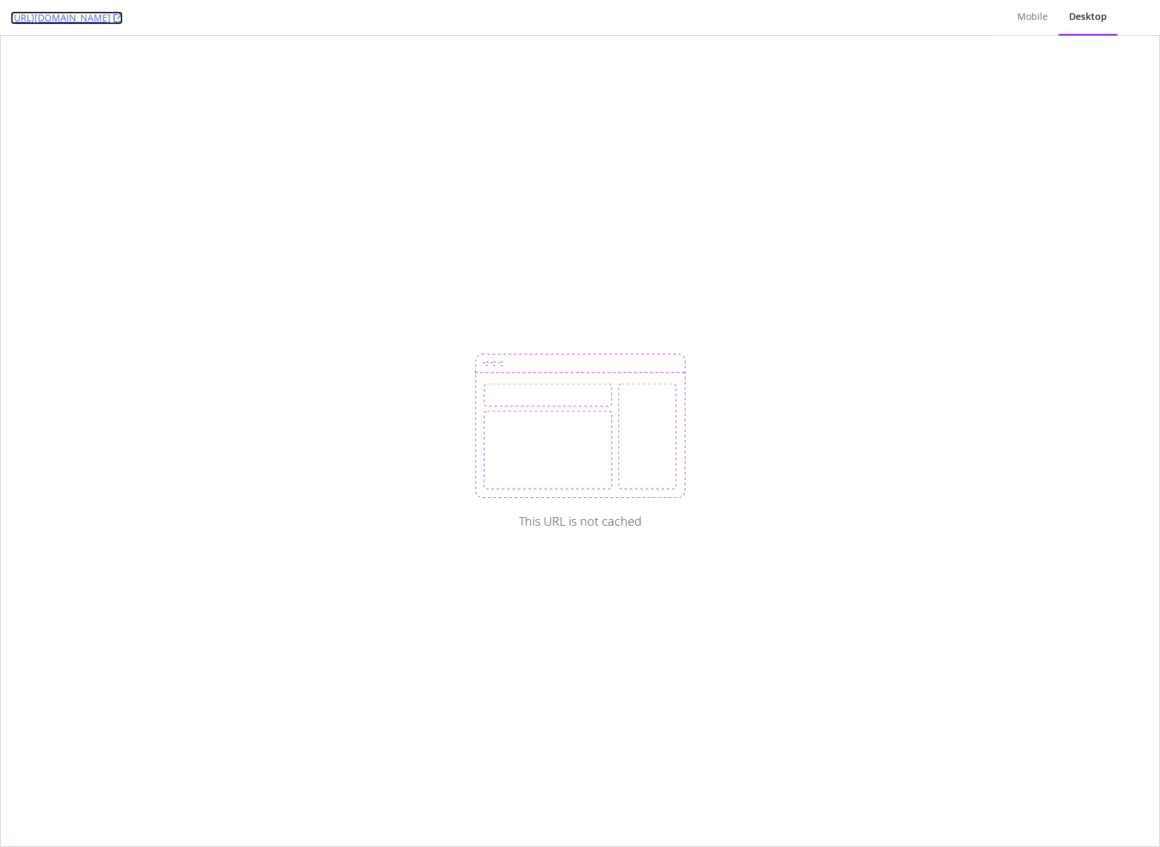
click at [123, 19] on icon at bounding box center [117, 17] width 9 height 9
click at [1044, 13] on div "Mobile" at bounding box center [1032, 16] width 31 height 13
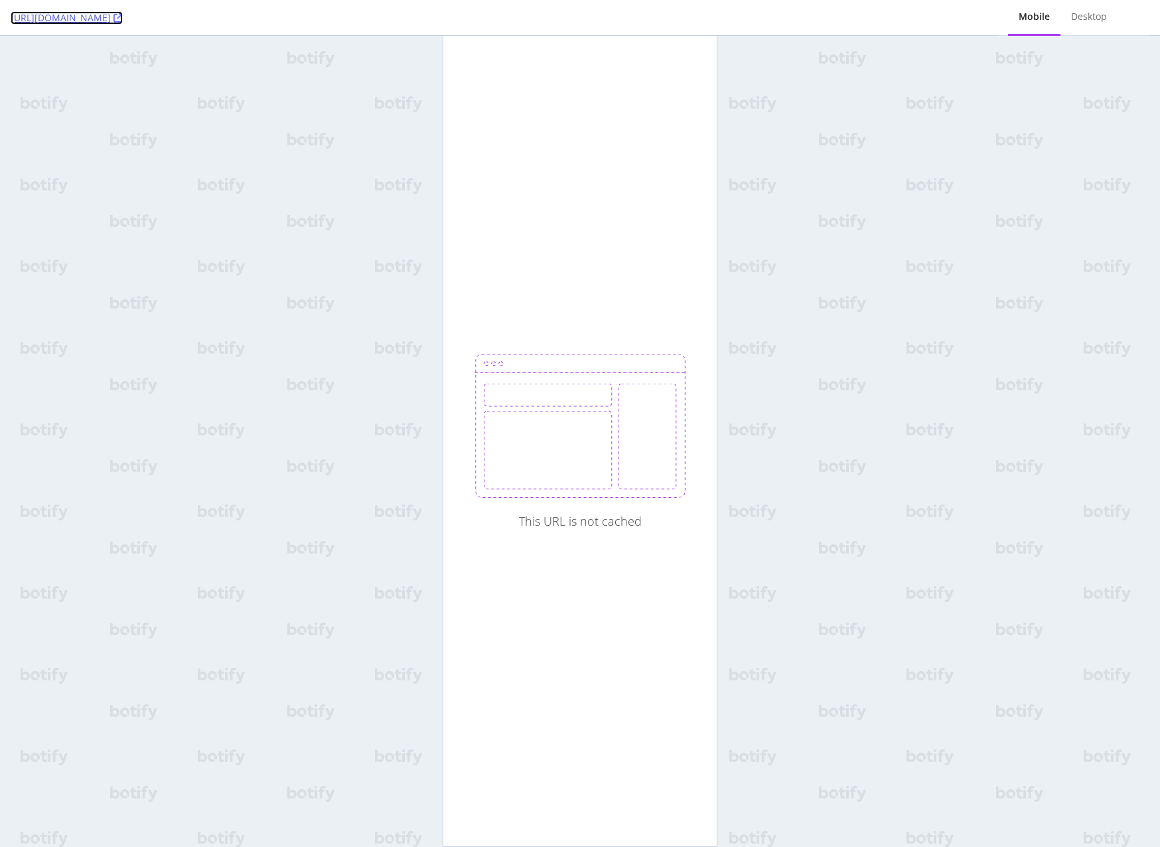
click at [112, 15] on link "[URL][DOMAIN_NAME]" at bounding box center [67, 17] width 112 height 13
